Goal: Task Accomplishment & Management: Manage account settings

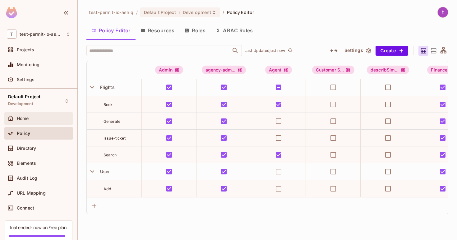
click at [41, 124] on div "Home" at bounding box center [38, 118] width 69 height 12
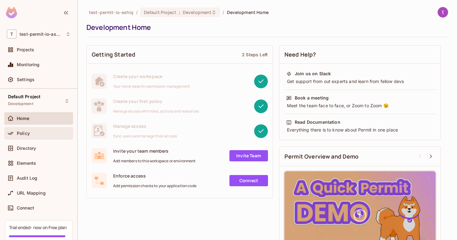
click at [41, 130] on div "Policy" at bounding box center [39, 133] width 64 height 7
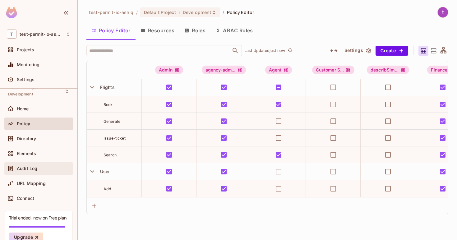
scroll to position [12, 0]
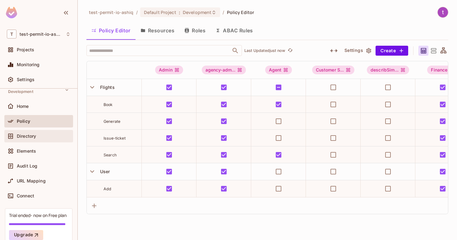
click at [46, 137] on div "Directory" at bounding box center [44, 136] width 54 height 5
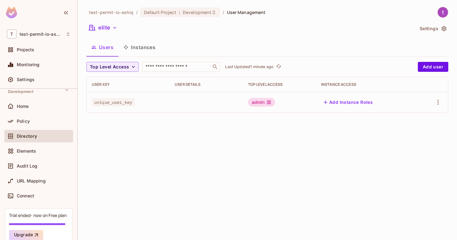
click at [256, 104] on div "admin" at bounding box center [261, 102] width 27 height 9
click at [119, 103] on span "unique_user_key" at bounding box center [113, 102] width 43 height 8
click at [430, 101] on div at bounding box center [432, 102] width 21 height 10
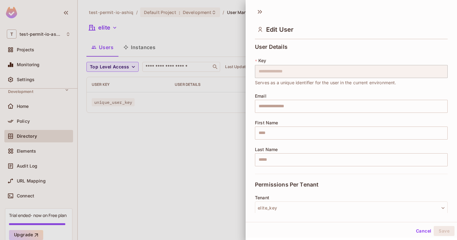
click at [391, 102] on body "**********" at bounding box center [228, 120] width 457 height 240
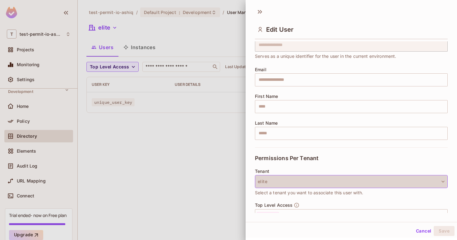
click at [354, 183] on button "elite" at bounding box center [351, 181] width 193 height 13
